Goal: Transaction & Acquisition: Purchase product/service

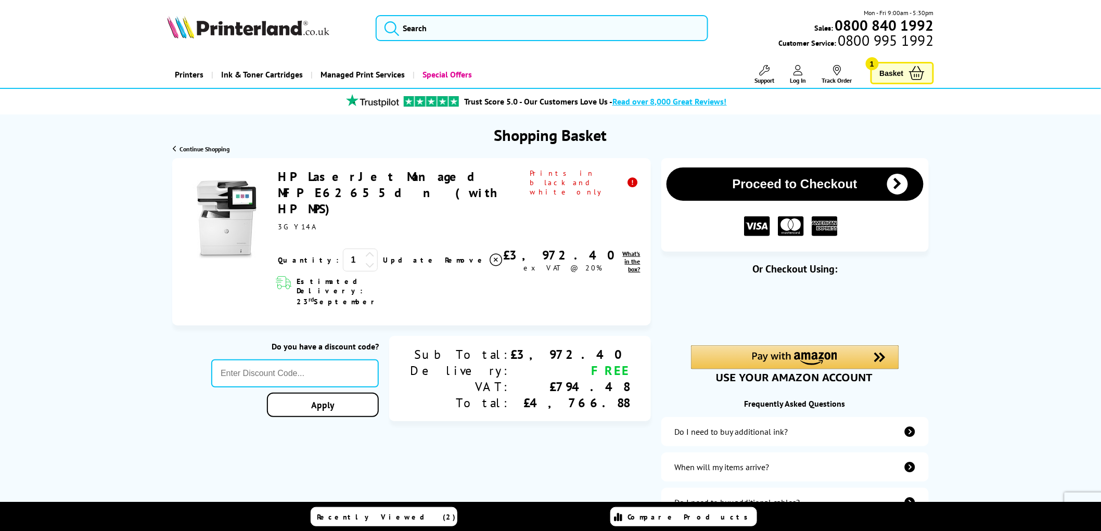
click at [724, 186] on button "Proceed to Checkout" at bounding box center [795, 184] width 257 height 33
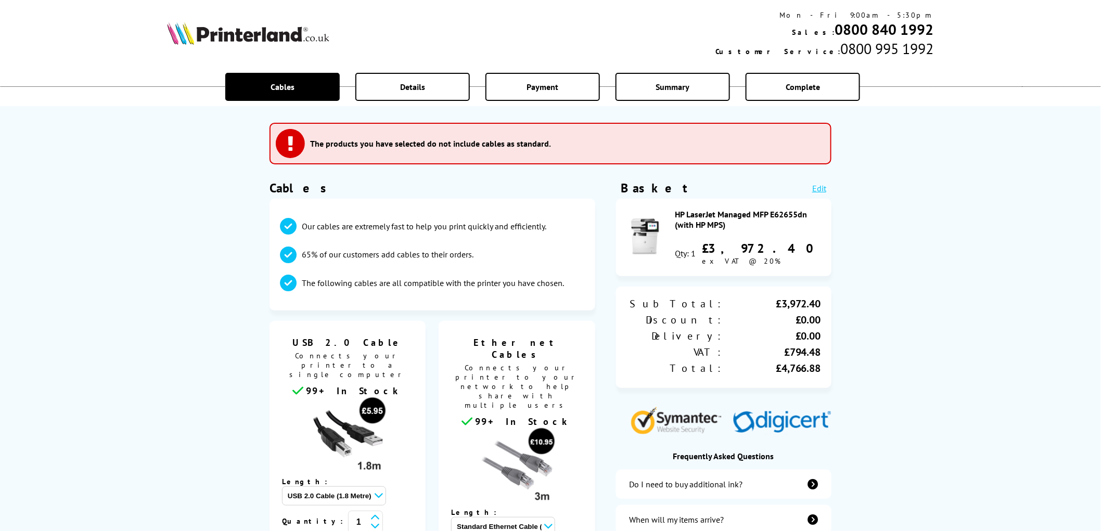
click at [705, 211] on div "HP LaserJet Managed MFP E62655dn (with HP MPS)" at bounding box center [748, 219] width 146 height 21
click at [653, 220] on img at bounding box center [646, 237] width 36 height 36
click at [632, 236] on img at bounding box center [646, 237] width 36 height 36
click at [634, 230] on img at bounding box center [646, 237] width 36 height 36
click at [728, 360] on div "Sub Total: £3,972.40 Discount: £0.00 Delivery: £0.00 VAT: £794.48 Total: £4,766…" at bounding box center [723, 338] width 215 height 102
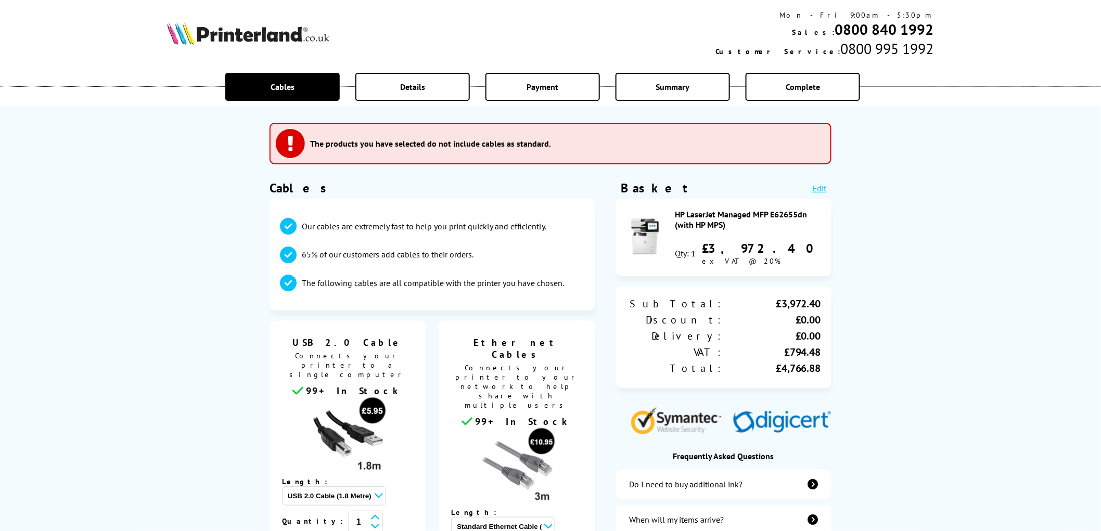
click at [825, 185] on link "Edit" at bounding box center [820, 188] width 14 height 10
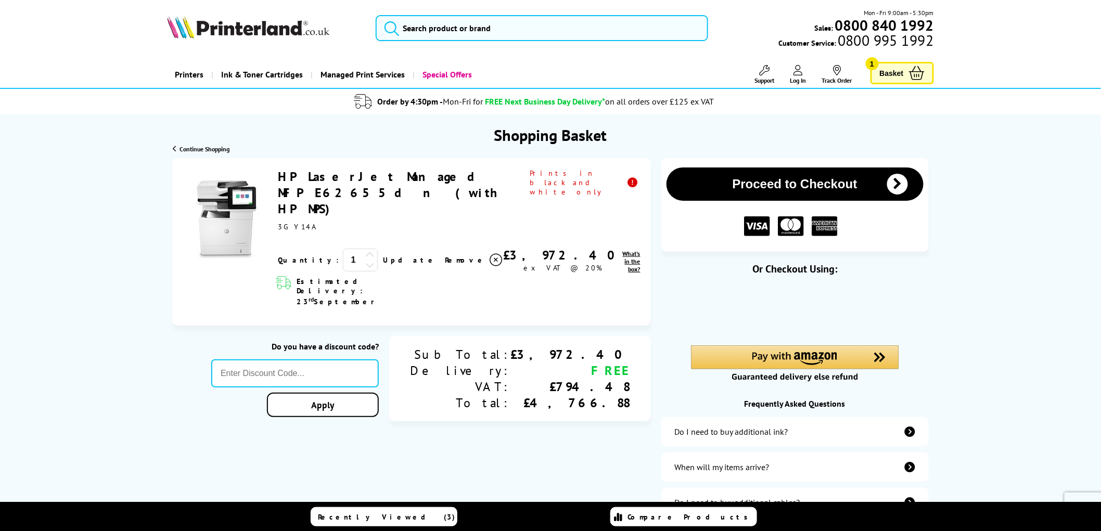
click at [445, 173] on link "HP LaserJet Managed MFP E62655dn (with HP MPS)" at bounding box center [387, 193] width 219 height 48
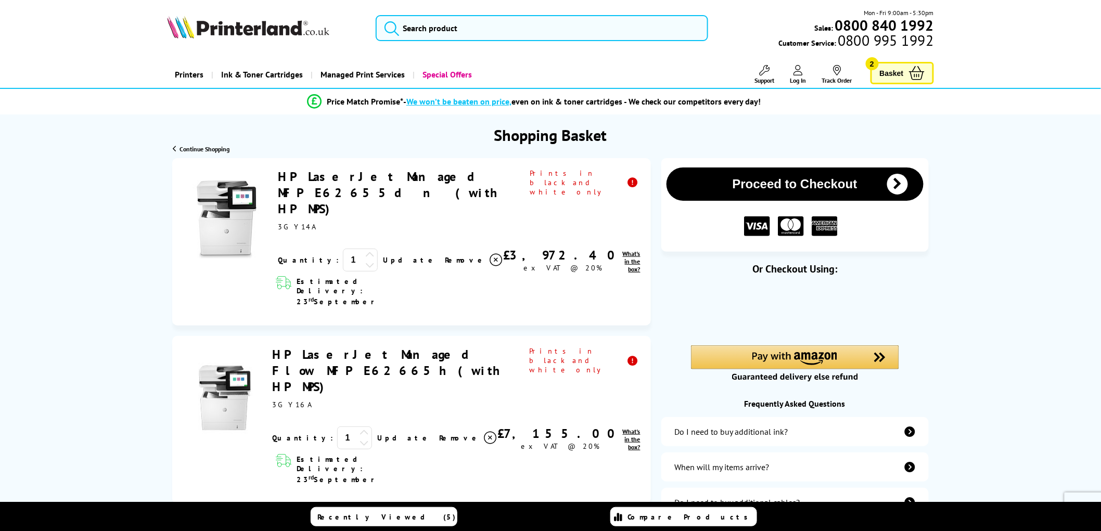
click at [288, 176] on link "HP LaserJet Managed MFP E62655dn (with HP MPS)" at bounding box center [387, 193] width 219 height 48
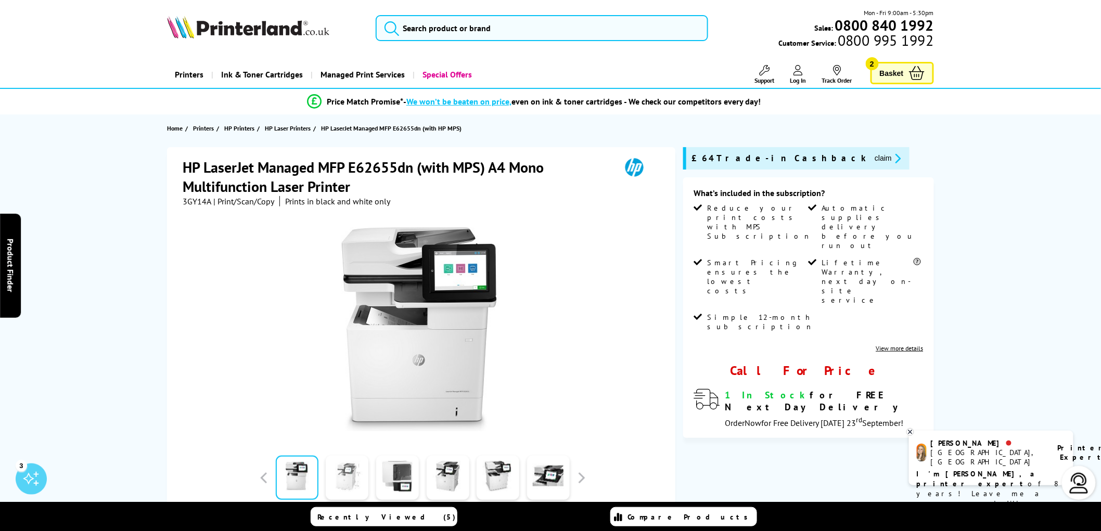
click at [356, 482] on link at bounding box center [347, 478] width 43 height 44
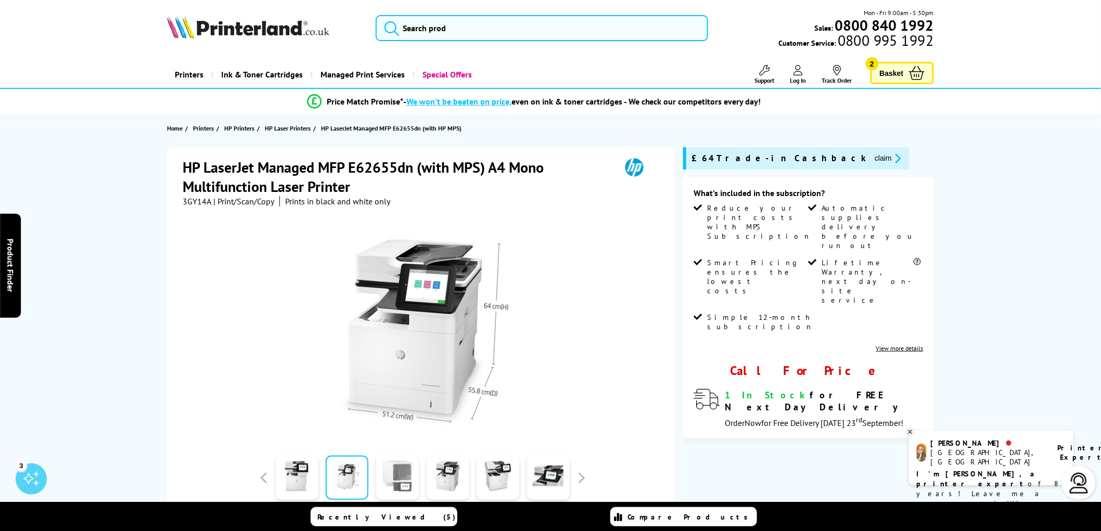
click at [378, 486] on link at bounding box center [397, 478] width 43 height 44
click at [395, 480] on link at bounding box center [397, 478] width 43 height 44
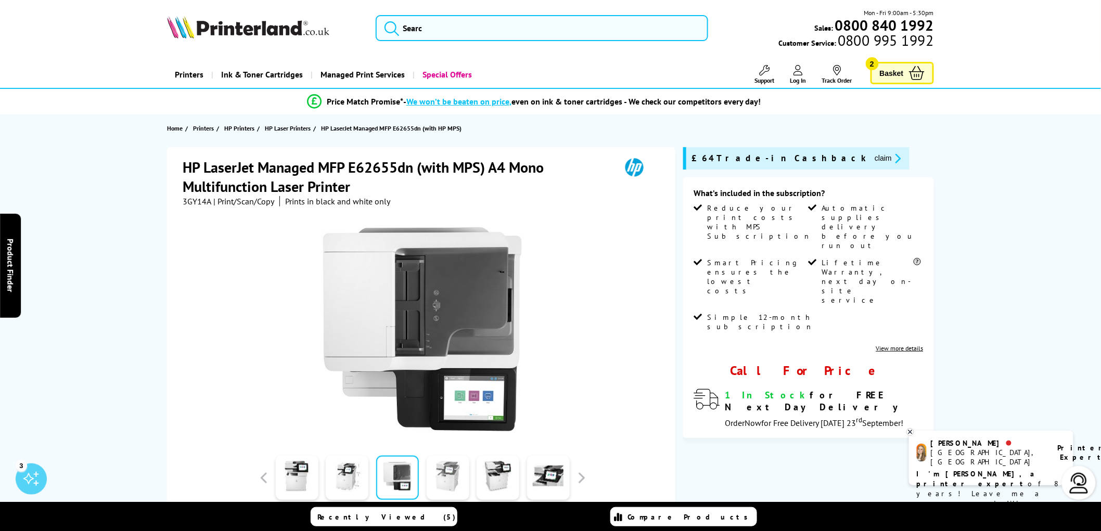
click at [435, 479] on link at bounding box center [448, 478] width 43 height 44
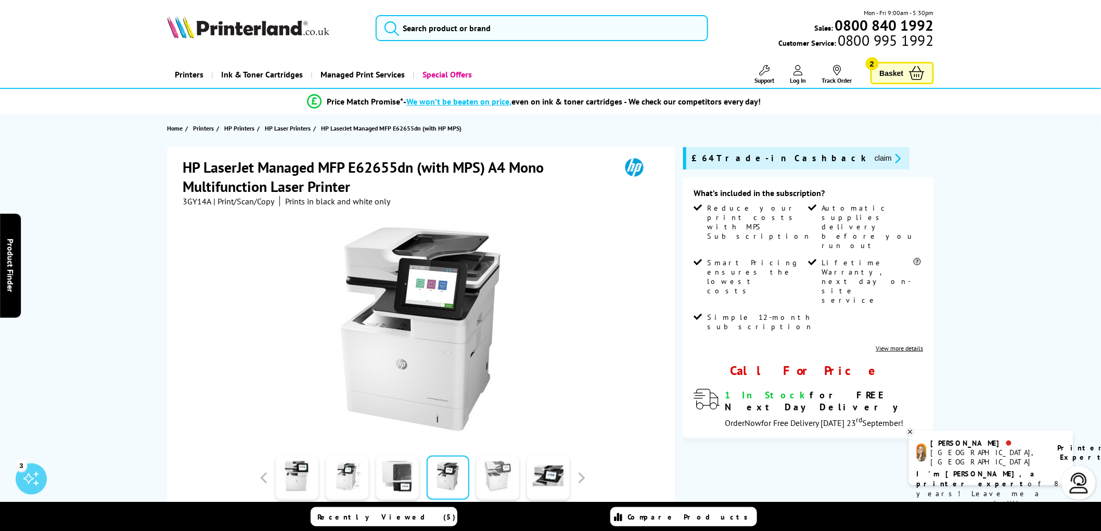
click at [497, 479] on link at bounding box center [498, 478] width 43 height 44
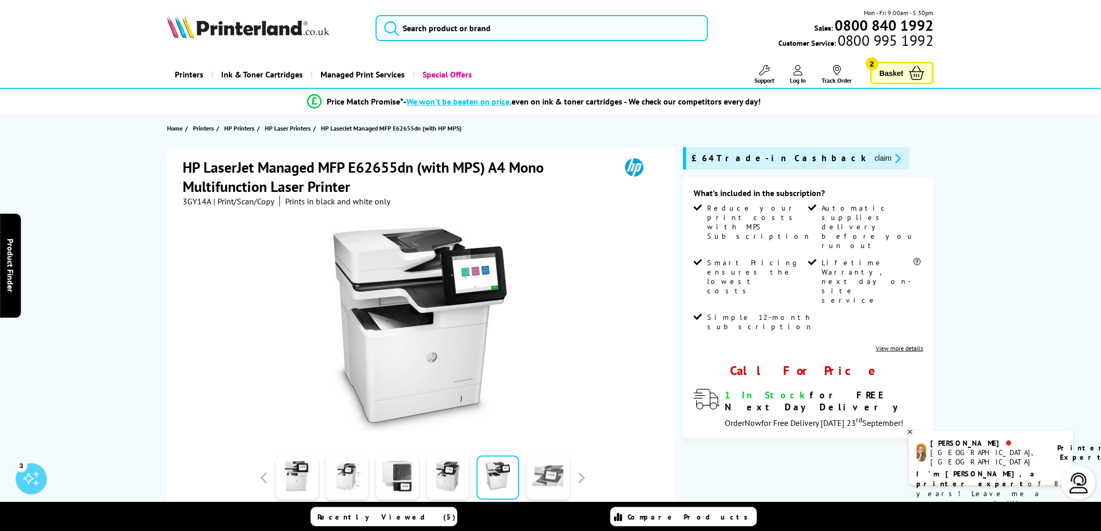
click at [532, 481] on link at bounding box center [548, 478] width 43 height 44
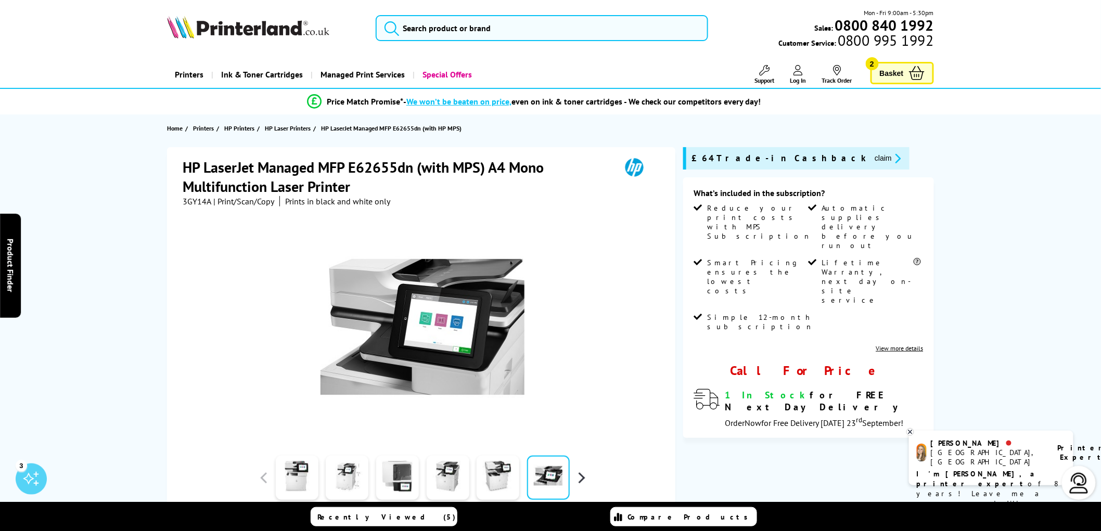
click at [582, 475] on button "button" at bounding box center [582, 479] width 16 height 16
drag, startPoint x: 359, startPoint y: 474, endPoint x: 360, endPoint y: 479, distance: 5.3
click at [359, 476] on link at bounding box center [347, 478] width 43 height 44
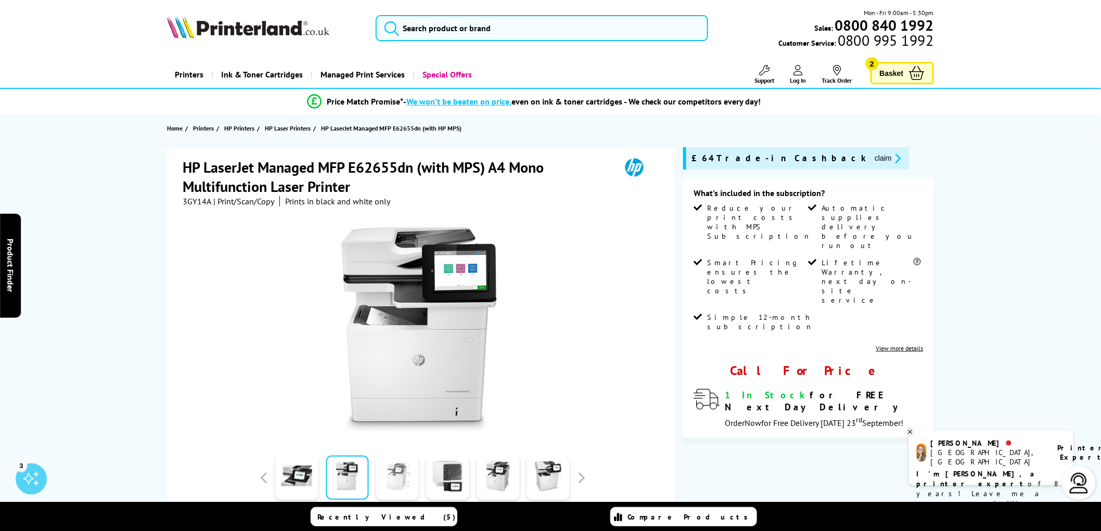
click at [377, 484] on link at bounding box center [397, 478] width 43 height 44
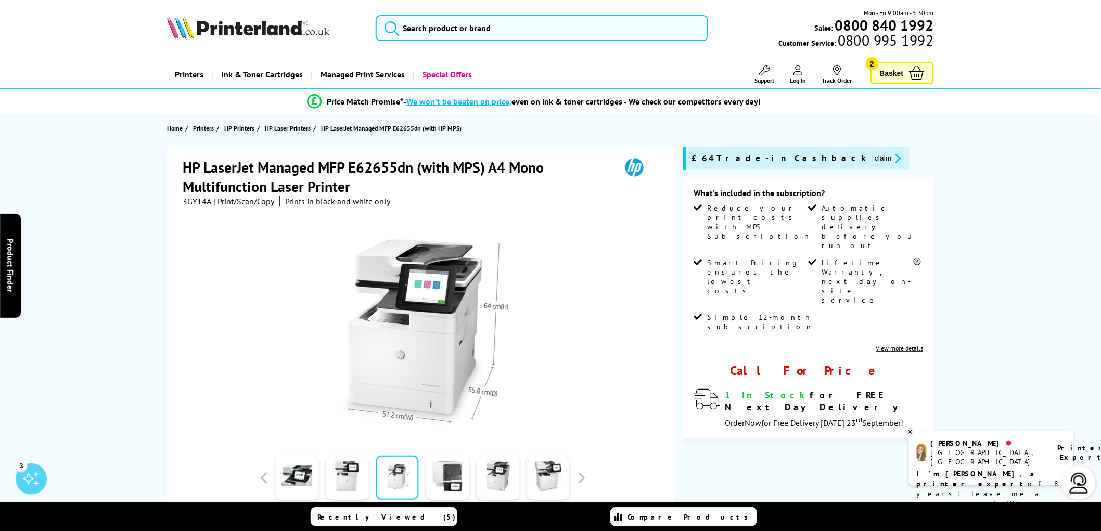
click at [402, 481] on link at bounding box center [397, 478] width 43 height 44
click at [421, 489] on div at bounding box center [398, 478] width 50 height 52
click at [439, 487] on link at bounding box center [448, 478] width 43 height 44
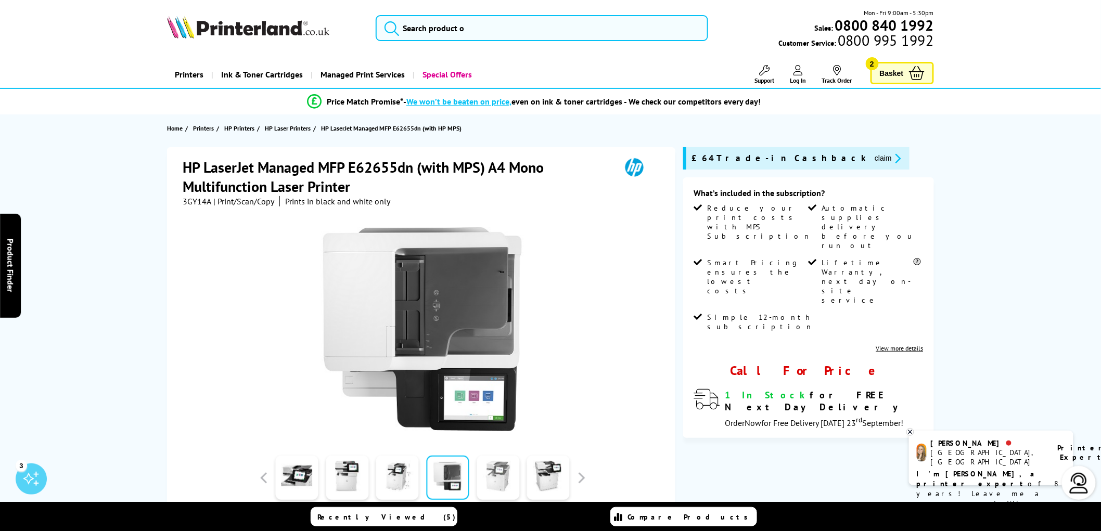
click at [477, 487] on link at bounding box center [498, 478] width 43 height 44
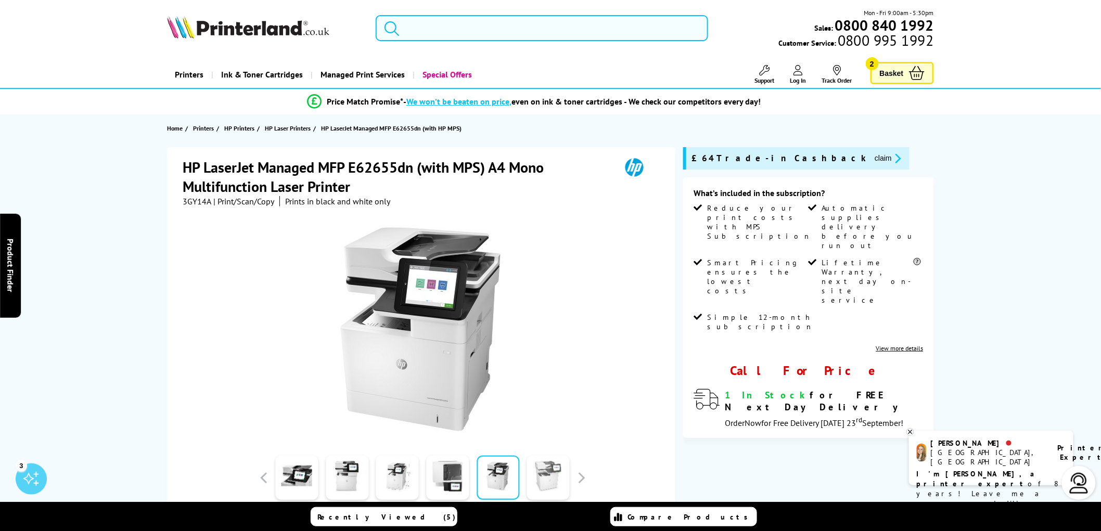
click at [534, 481] on link at bounding box center [548, 478] width 43 height 44
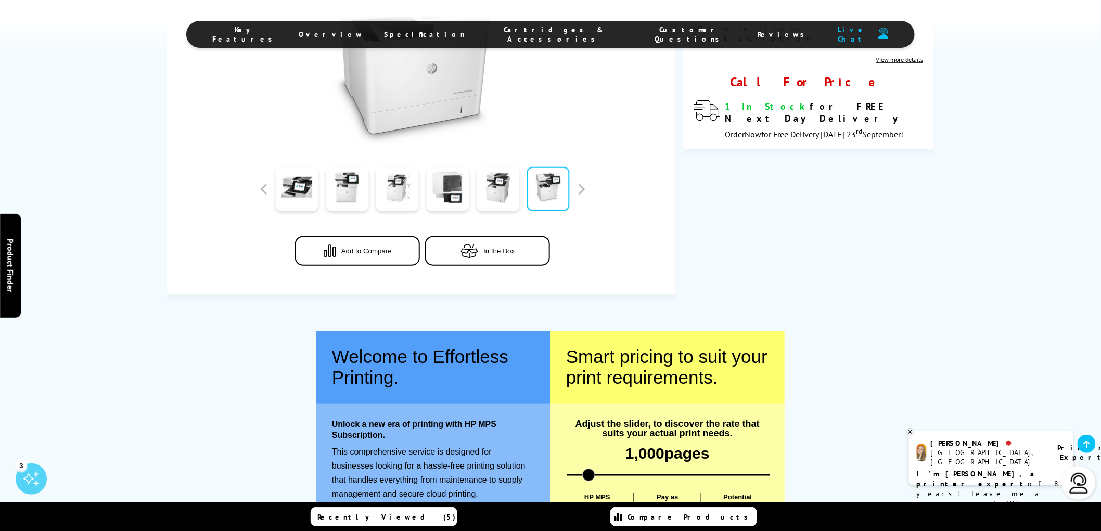
scroll to position [462, 0]
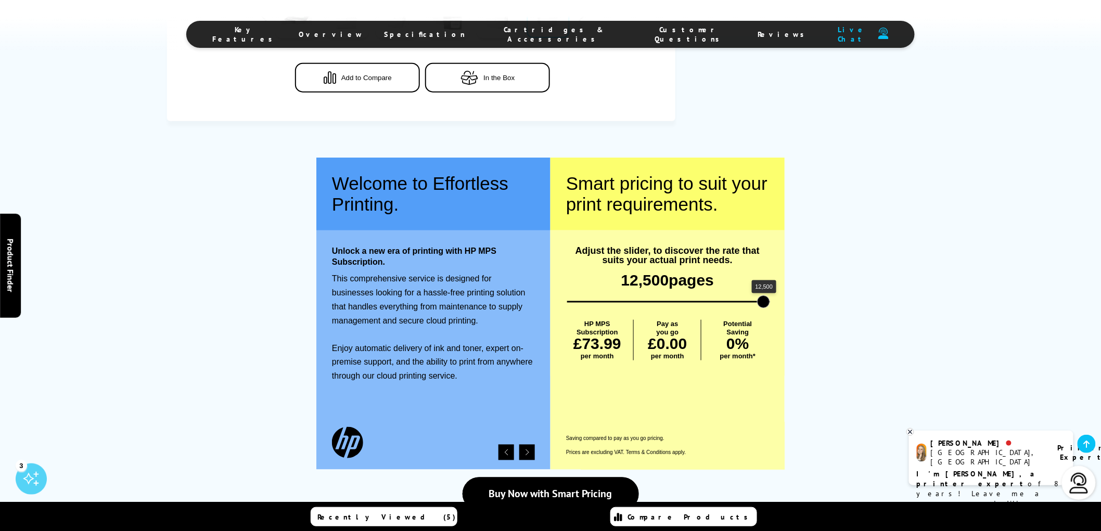
drag, startPoint x: 587, startPoint y: 298, endPoint x: 877, endPoint y: 294, distance: 289.4
type input "12500"
click at [770, 301] on input "range" at bounding box center [668, 302] width 203 height 2
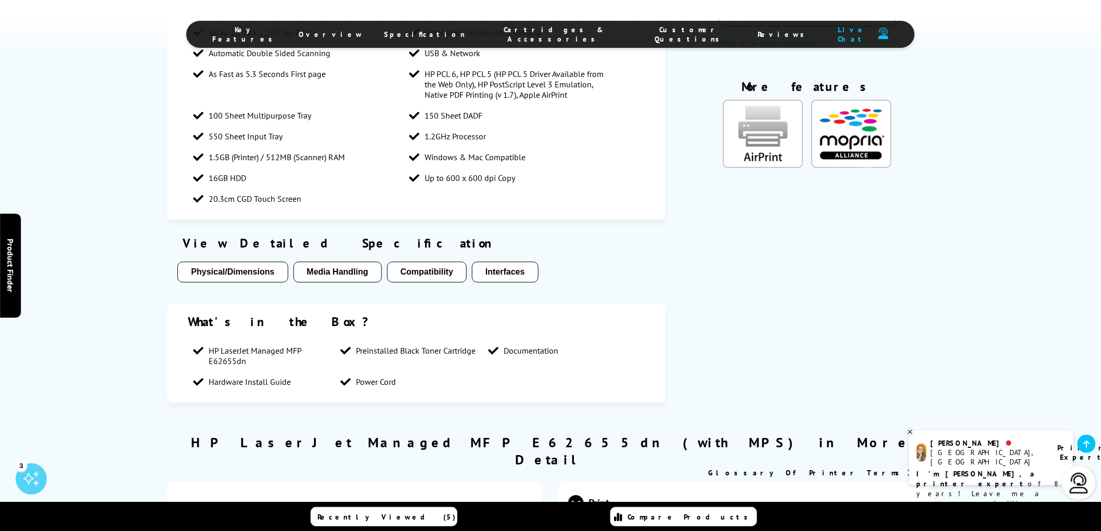
scroll to position [1214, 0]
